Goal: Task Accomplishment & Management: Manage account settings

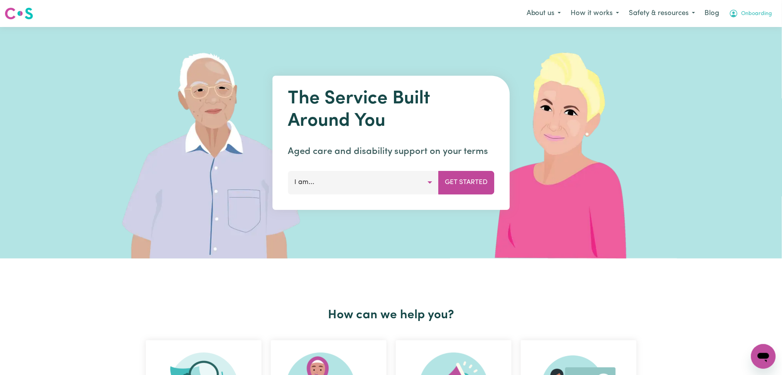
click at [765, 14] on span "Onboarding" at bounding box center [756, 14] width 31 height 8
click at [741, 52] on div "Admin Dashboard Logout" at bounding box center [747, 37] width 62 height 30
click at [742, 43] on link "Logout" at bounding box center [746, 44] width 61 height 15
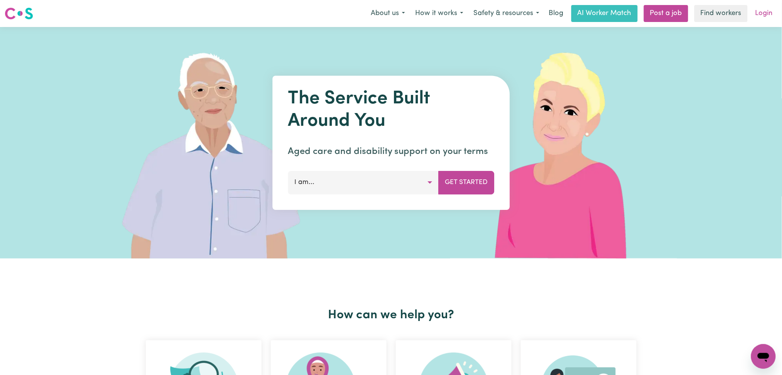
click at [769, 17] on link "Login" at bounding box center [764, 13] width 27 height 17
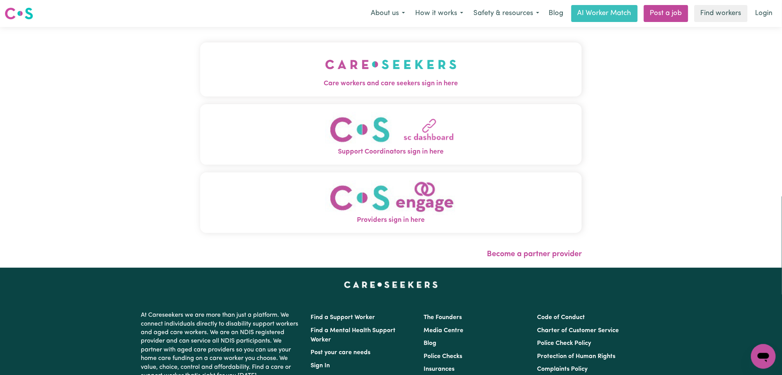
click at [378, 71] on button "Care workers and care seekers sign in here" at bounding box center [391, 69] width 382 height 54
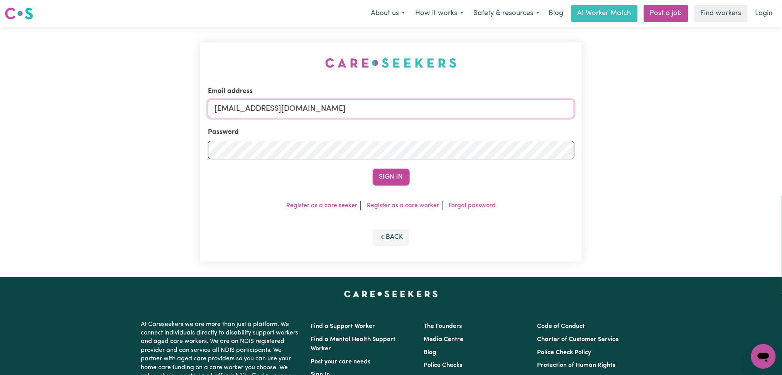
click at [318, 110] on input "[EMAIL_ADDRESS][DOMAIN_NAME]" at bounding box center [391, 109] width 366 height 19
drag, startPoint x: 255, startPoint y: 103, endPoint x: 490, endPoint y: 115, distance: 235.6
click at [490, 115] on input "Superuser~[EMAIL_ADDRESS][DOMAIN_NAME]" at bounding box center [391, 109] width 366 height 19
type input "Superuser~[EMAIL_ADDRESS][DOMAIN_NAME]"
click at [402, 177] on button "Sign In" at bounding box center [391, 177] width 37 height 17
